Goal: Task Accomplishment & Management: Use online tool/utility

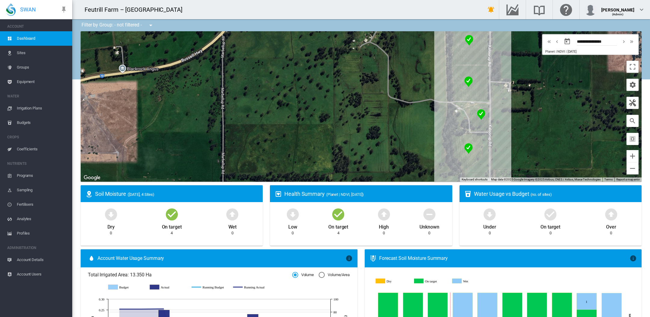
click at [36, 108] on span "Irrigation Plans" at bounding box center [42, 108] width 51 height 14
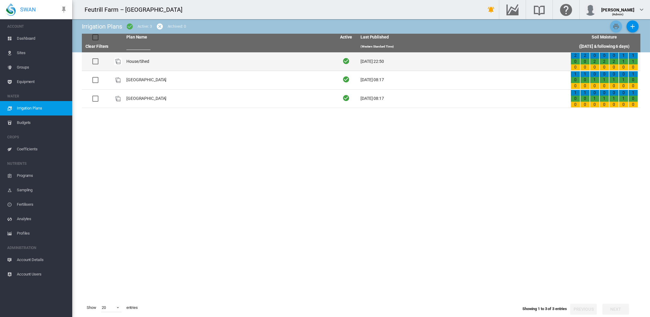
click at [122, 62] on td at bounding box center [118, 61] width 12 height 18
click at [141, 61] on td "House/Shed" at bounding box center [229, 61] width 210 height 18
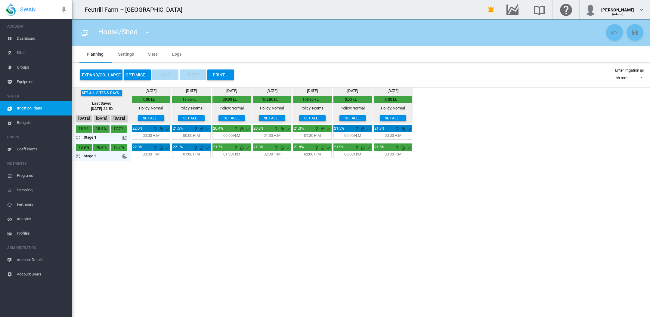
click at [136, 73] on button "OPTIMISE..." at bounding box center [137, 75] width 27 height 11
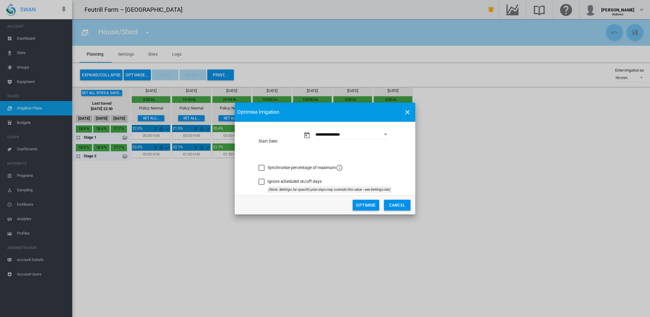
click at [363, 203] on button "Optimise" at bounding box center [366, 205] width 26 height 11
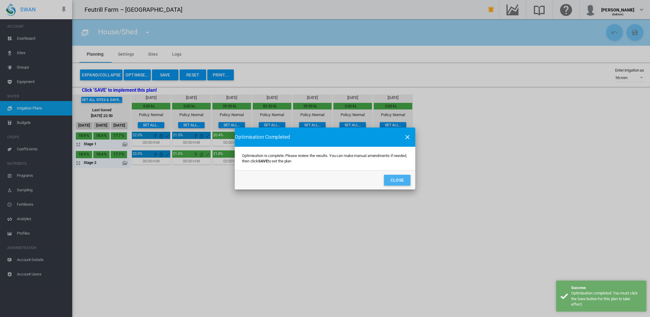
drag, startPoint x: 394, startPoint y: 176, endPoint x: 378, endPoint y: 174, distance: 16.1
click at [394, 176] on button "Close" at bounding box center [397, 180] width 26 height 11
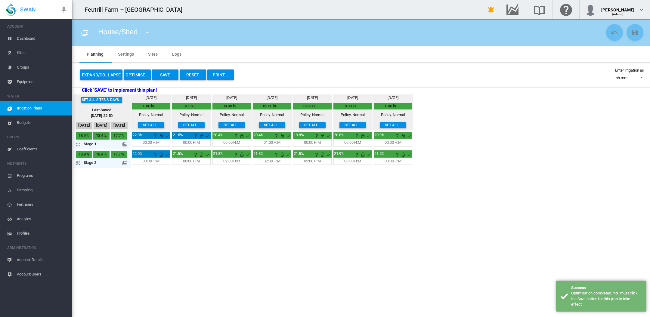
click at [163, 74] on button "Save" at bounding box center [165, 75] width 26 height 11
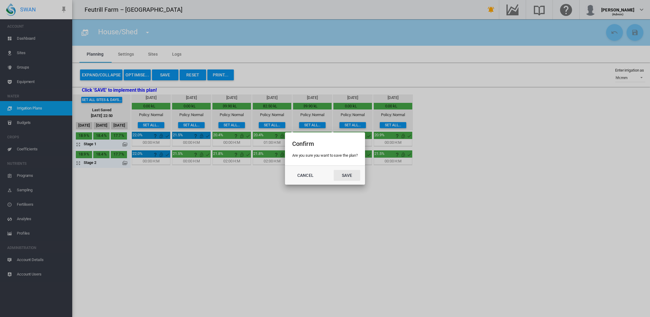
click at [343, 175] on button "Save" at bounding box center [347, 175] width 26 height 11
